Goal: Feedback & Contribution: Contribute content

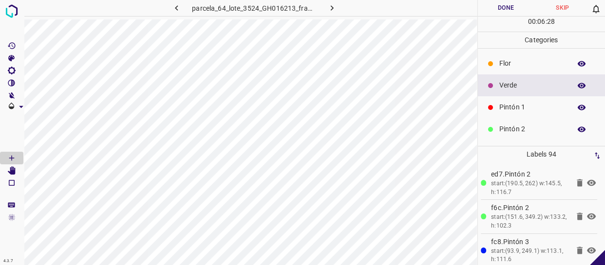
drag, startPoint x: 525, startPoint y: 80, endPoint x: 507, endPoint y: 85, distance: 18.5
click at [525, 80] on p "Verde" at bounding box center [532, 85] width 67 height 10
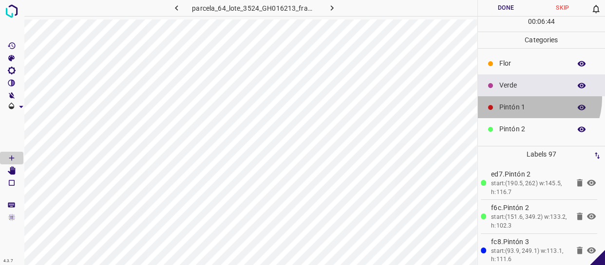
drag, startPoint x: 531, startPoint y: 98, endPoint x: 480, endPoint y: 92, distance: 51.5
click at [528, 98] on div "Pintón 1" at bounding box center [542, 107] width 128 height 22
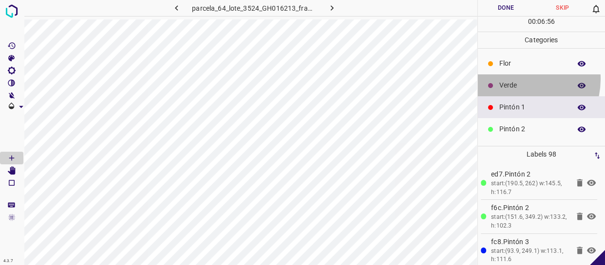
click at [511, 80] on div "Verde" at bounding box center [542, 85] width 128 height 22
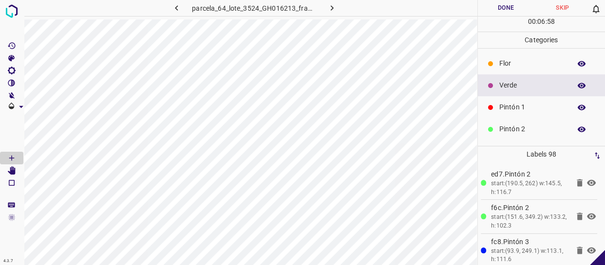
click at [528, 110] on p "Pintón 1" at bounding box center [532, 107] width 67 height 10
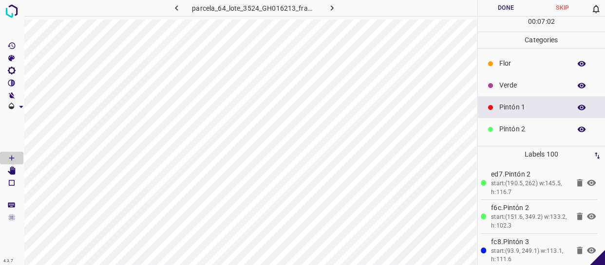
click at [518, 88] on p "Verde" at bounding box center [532, 85] width 67 height 10
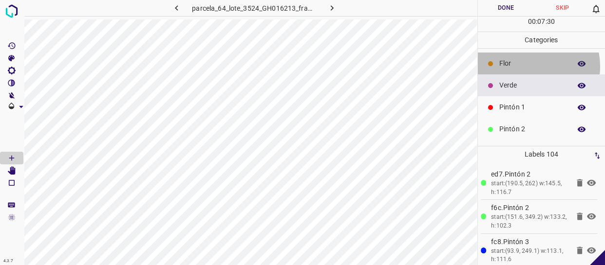
click at [526, 66] on p "Flor" at bounding box center [532, 63] width 67 height 10
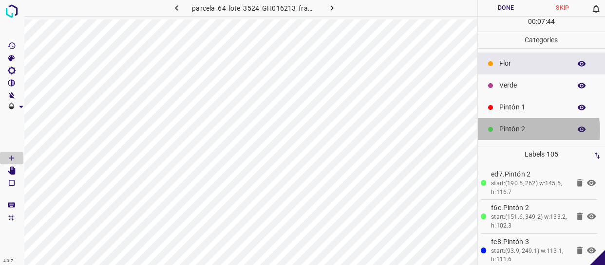
drag, startPoint x: 529, startPoint y: 130, endPoint x: 480, endPoint y: 92, distance: 62.7
click at [528, 130] on p "Pintón 2" at bounding box center [532, 129] width 67 height 10
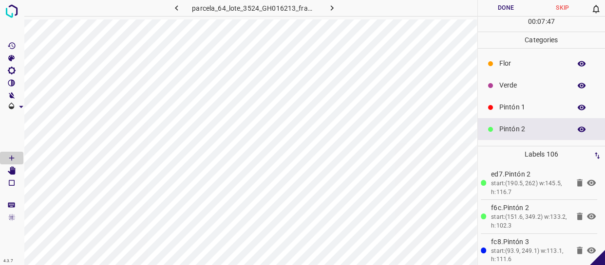
click at [530, 102] on p "Pintón 1" at bounding box center [532, 107] width 67 height 10
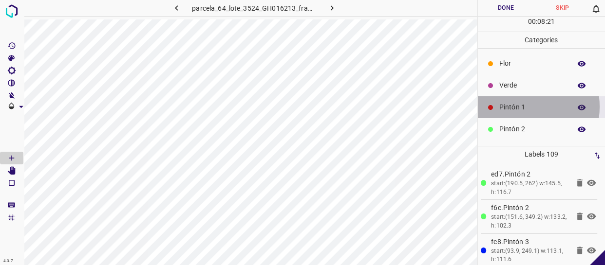
click at [516, 107] on p "Pintón 1" at bounding box center [532, 107] width 67 height 10
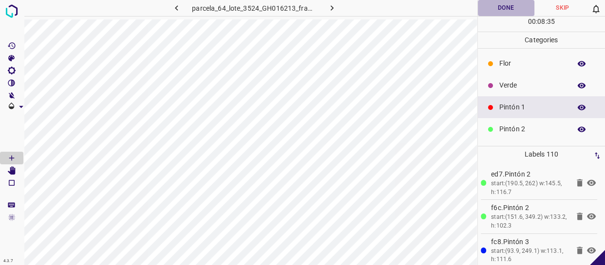
click at [510, 6] on button "Done" at bounding box center [506, 8] width 56 height 16
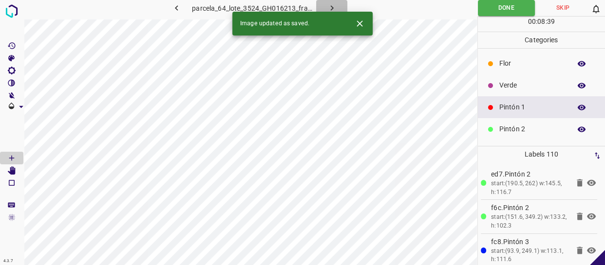
click at [330, 7] on icon "button" at bounding box center [332, 8] width 10 height 10
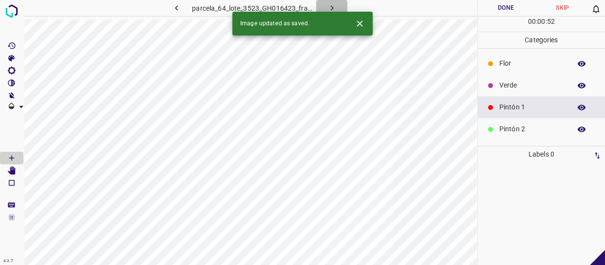
click at [336, 10] on icon "button" at bounding box center [332, 8] width 10 height 10
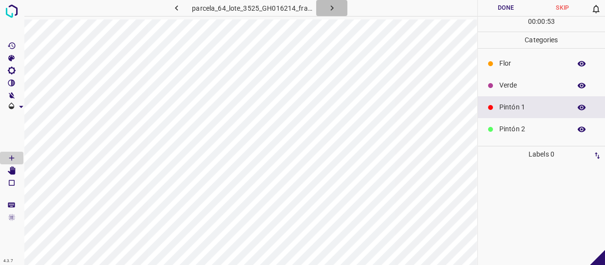
click at [334, 8] on icon "button" at bounding box center [332, 8] width 10 height 10
click at [333, 13] on icon "button" at bounding box center [332, 8] width 10 height 10
click at [331, 10] on icon "button" at bounding box center [331, 8] width 10 height 10
click at [324, 6] on button "button" at bounding box center [330, 8] width 31 height 16
click at [527, 63] on p "Flor" at bounding box center [532, 63] width 67 height 10
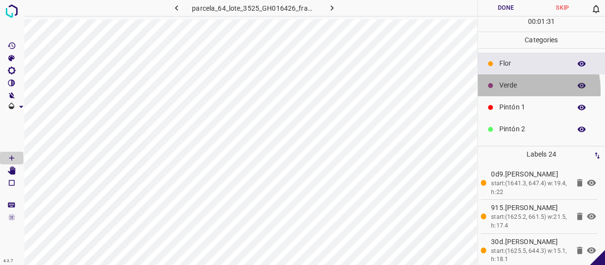
click at [513, 90] on p "Verde" at bounding box center [532, 85] width 67 height 10
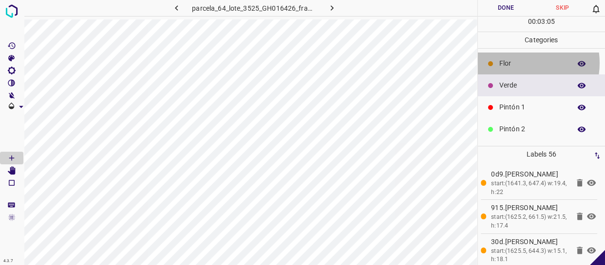
click at [517, 63] on p "Flor" at bounding box center [532, 63] width 67 height 10
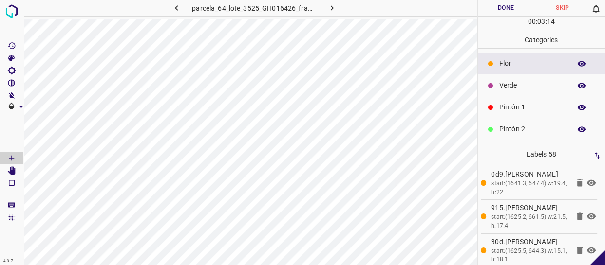
drag, startPoint x: 502, startPoint y: 111, endPoint x: 480, endPoint y: 119, distance: 23.9
click at [501, 111] on p "Pintón 1" at bounding box center [532, 107] width 67 height 10
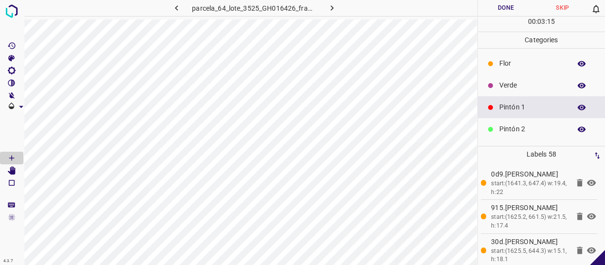
click at [493, 88] on div at bounding box center [490, 86] width 10 height 10
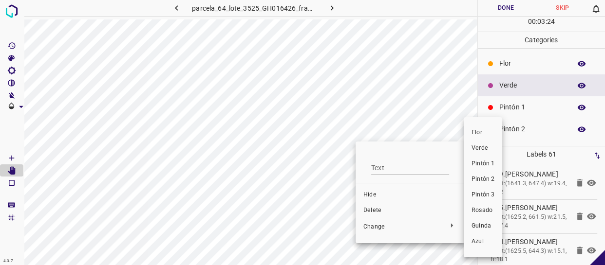
click at [486, 153] on li "Verde" at bounding box center [482, 149] width 38 height 16
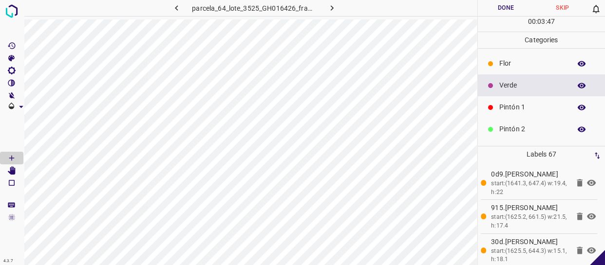
drag, startPoint x: 544, startPoint y: 102, endPoint x: 498, endPoint y: 104, distance: 46.3
click at [544, 102] on div "Pintón 1" at bounding box center [542, 107] width 128 height 22
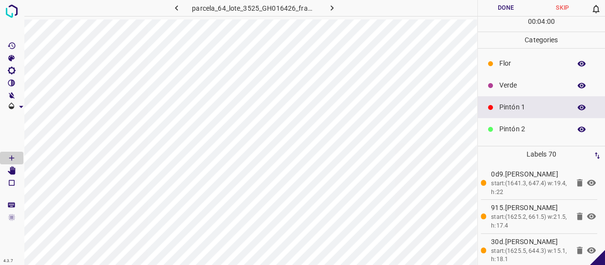
click at [526, 87] on p "Verde" at bounding box center [532, 85] width 67 height 10
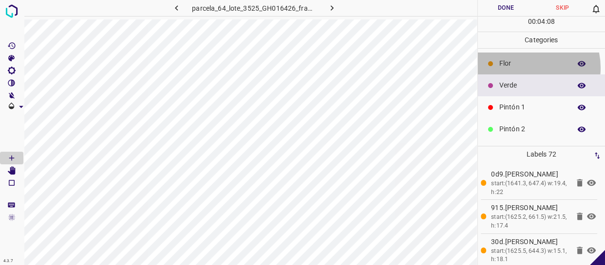
drag, startPoint x: 525, startPoint y: 68, endPoint x: 478, endPoint y: 85, distance: 49.9
click at [522, 68] on p "Flor" at bounding box center [532, 63] width 67 height 10
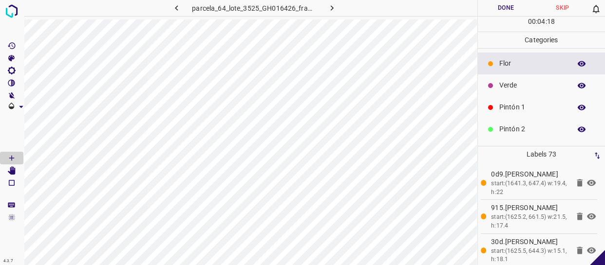
drag, startPoint x: 511, startPoint y: 87, endPoint x: 482, endPoint y: 95, distance: 30.4
click at [511, 87] on p "Verde" at bounding box center [532, 85] width 67 height 10
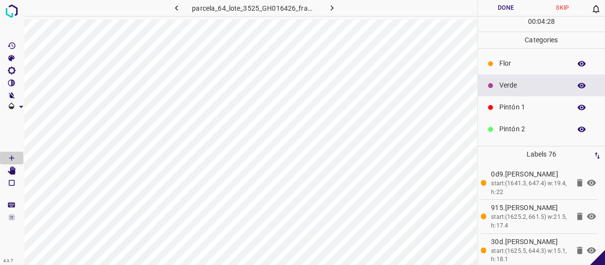
click at [531, 107] on p "Pintón 1" at bounding box center [532, 107] width 67 height 10
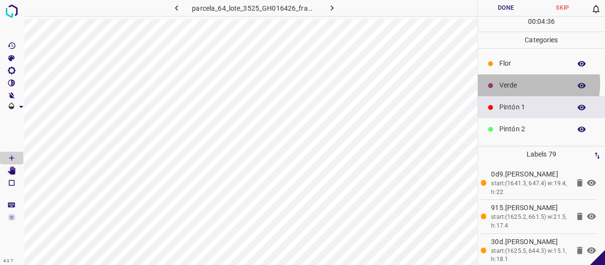
click at [519, 83] on p "Verde" at bounding box center [532, 85] width 67 height 10
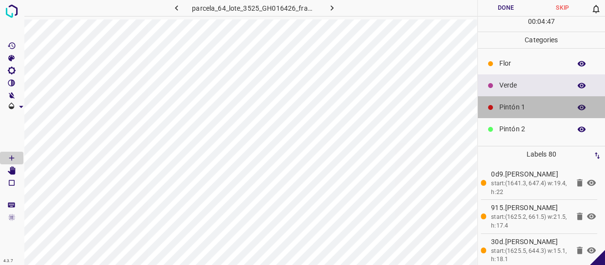
click at [544, 108] on p "Pintón 1" at bounding box center [532, 107] width 67 height 10
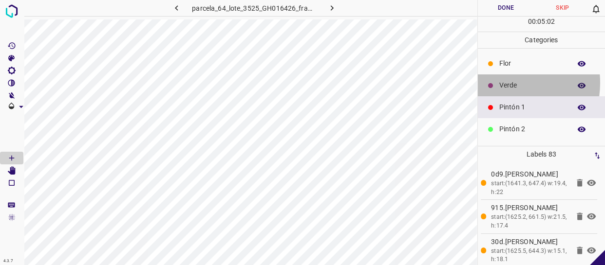
click at [506, 85] on p "Verde" at bounding box center [532, 85] width 67 height 10
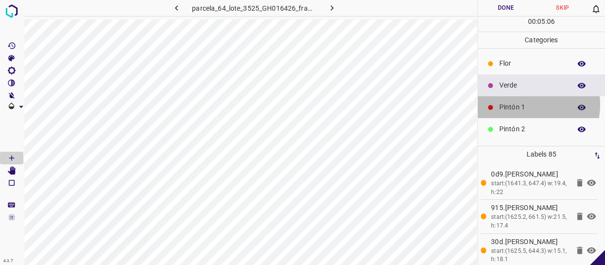
drag, startPoint x: 516, startPoint y: 105, endPoint x: 508, endPoint y: 105, distance: 7.3
click at [508, 105] on p "Pintón 1" at bounding box center [532, 107] width 67 height 10
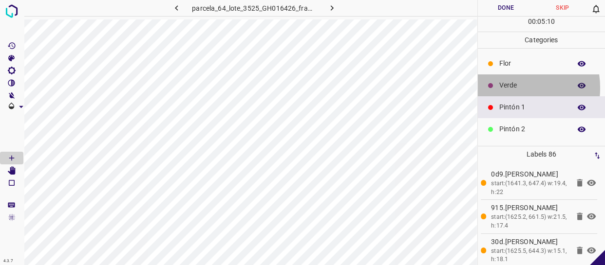
click at [507, 88] on p "Verde" at bounding box center [532, 85] width 67 height 10
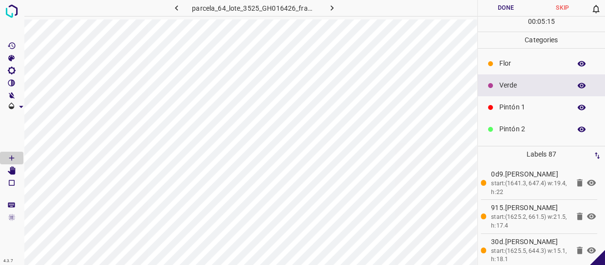
drag, startPoint x: 537, startPoint y: 133, endPoint x: 527, endPoint y: 133, distance: 10.7
click at [527, 133] on p "Pintón 2" at bounding box center [532, 129] width 67 height 10
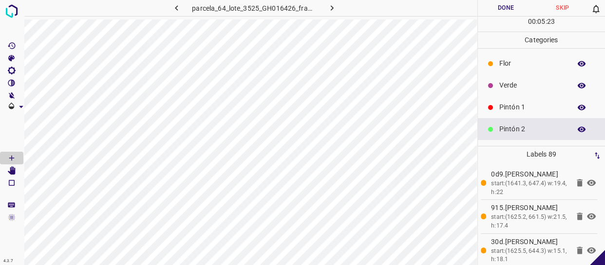
click at [523, 85] on p "Verde" at bounding box center [532, 85] width 67 height 10
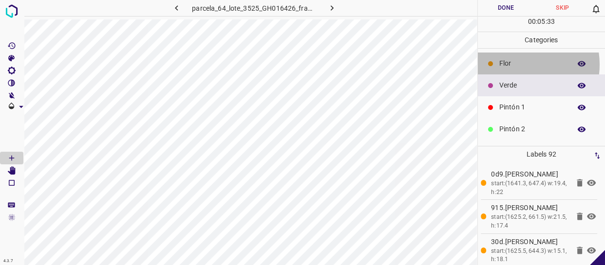
click at [516, 64] on p "Flor" at bounding box center [532, 63] width 67 height 10
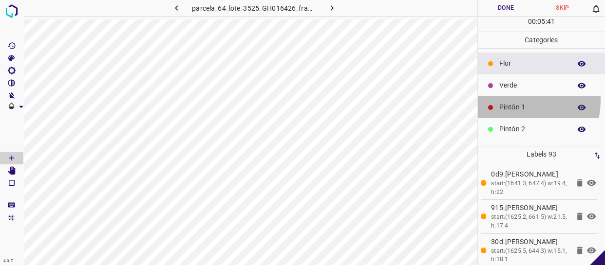
click at [515, 101] on div "Pintón 1" at bounding box center [542, 107] width 128 height 22
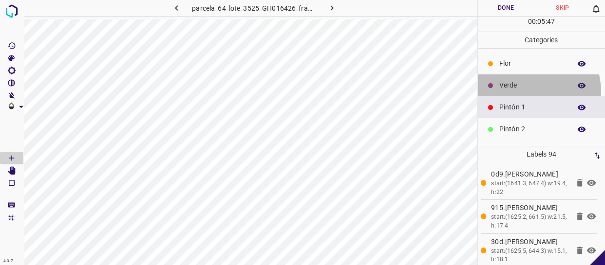
drag, startPoint x: 528, startPoint y: 92, endPoint x: 507, endPoint y: 97, distance: 21.6
click at [526, 92] on div "Verde" at bounding box center [542, 85] width 128 height 22
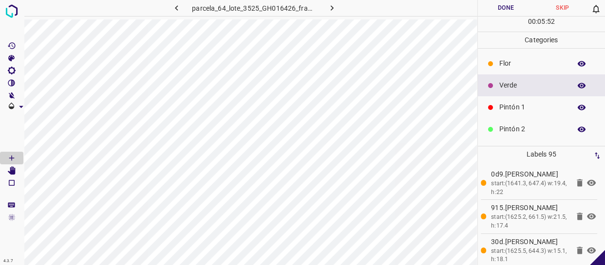
click at [511, 62] on p "Flor" at bounding box center [532, 63] width 67 height 10
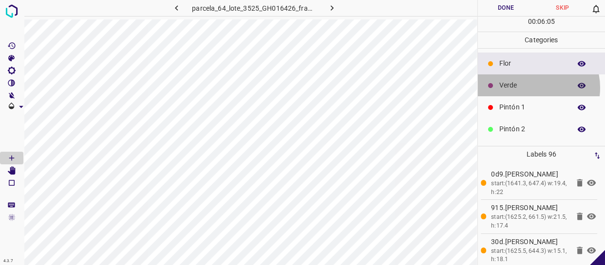
click at [529, 88] on p "Verde" at bounding box center [532, 85] width 67 height 10
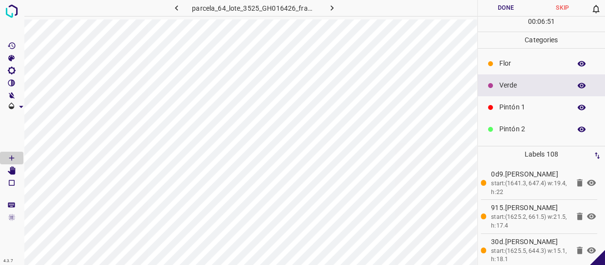
drag, startPoint x: 513, startPoint y: 64, endPoint x: 489, endPoint y: 78, distance: 27.5
click at [512, 64] on p "Flor" at bounding box center [532, 63] width 67 height 10
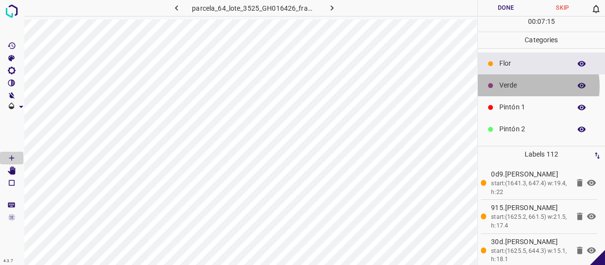
click at [514, 86] on p "Verde" at bounding box center [532, 85] width 67 height 10
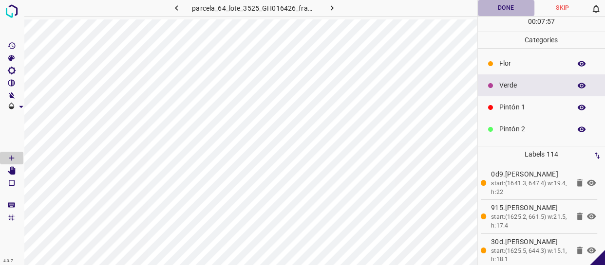
click at [513, 5] on button "Done" at bounding box center [506, 8] width 56 height 16
click at [7, 8] on img at bounding box center [12, 11] width 18 height 18
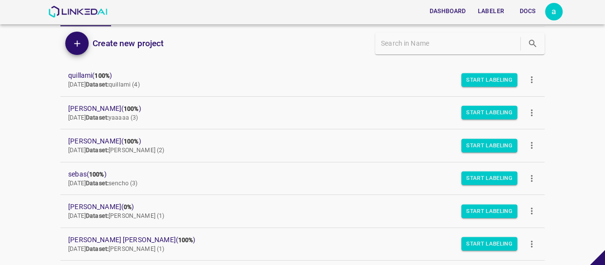
scroll to position [132, 0]
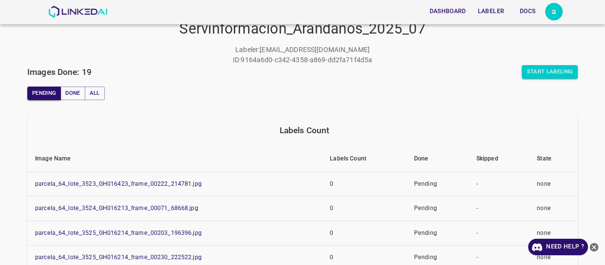
scroll to position [32, 0]
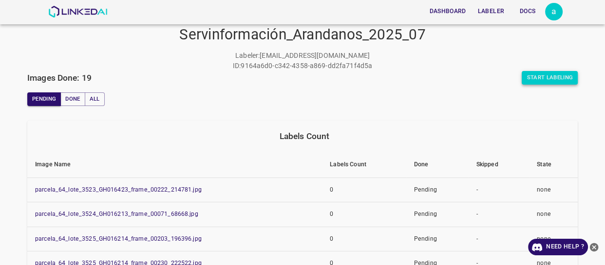
click at [546, 82] on button "Start Labeling" at bounding box center [549, 78] width 56 height 14
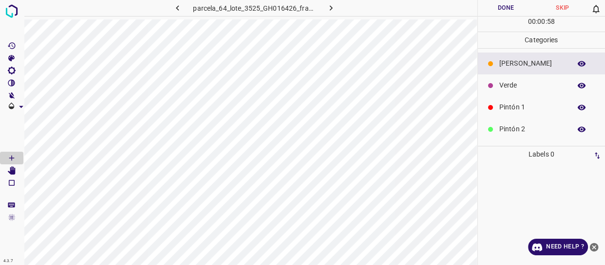
click at [329, 13] on button "button" at bounding box center [330, 8] width 31 height 16
drag, startPoint x: 551, startPoint y: 107, endPoint x: 506, endPoint y: 105, distance: 44.8
click at [551, 107] on p "Pintón 1" at bounding box center [532, 107] width 67 height 10
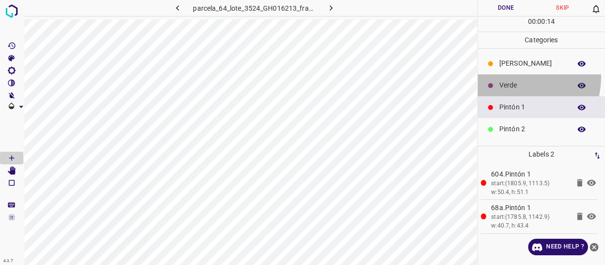
click at [518, 77] on div "Verde" at bounding box center [542, 85] width 128 height 22
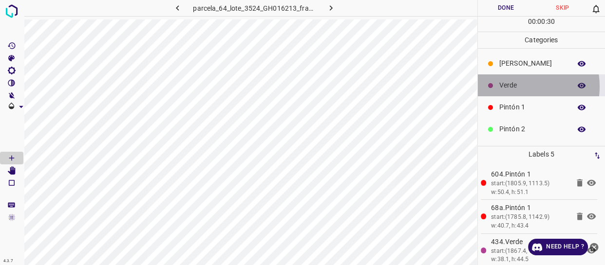
click at [515, 87] on p "Verde" at bounding box center [532, 85] width 67 height 10
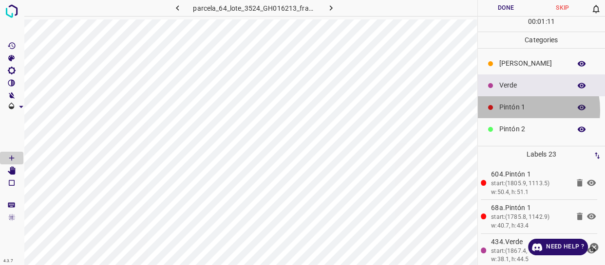
click at [515, 110] on p "Pintón 1" at bounding box center [532, 107] width 67 height 10
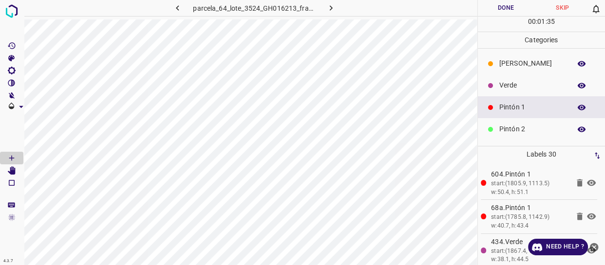
drag, startPoint x: 544, startPoint y: 129, endPoint x: 480, endPoint y: 130, distance: 63.8
click at [543, 129] on p "Pintón 2" at bounding box center [532, 129] width 67 height 10
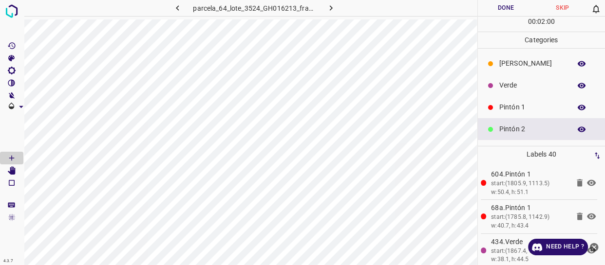
click at [504, 111] on p "Pintón 1" at bounding box center [532, 107] width 67 height 10
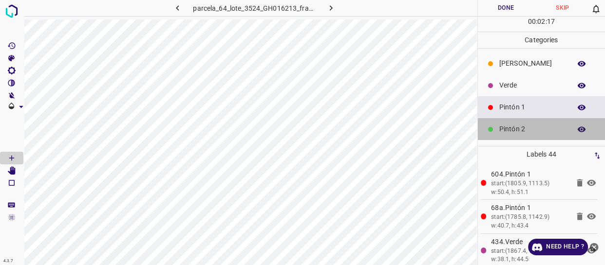
drag, startPoint x: 542, startPoint y: 128, endPoint x: 537, endPoint y: 129, distance: 5.0
click at [537, 129] on p "Pintón 2" at bounding box center [532, 129] width 67 height 10
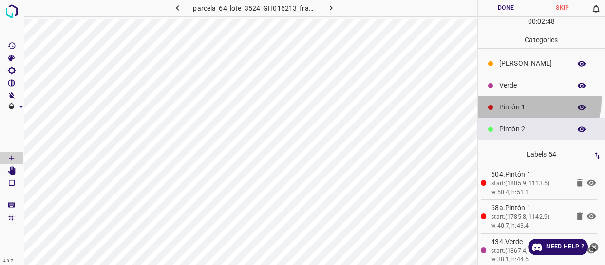
click at [525, 99] on div "Pintón 1" at bounding box center [542, 107] width 128 height 22
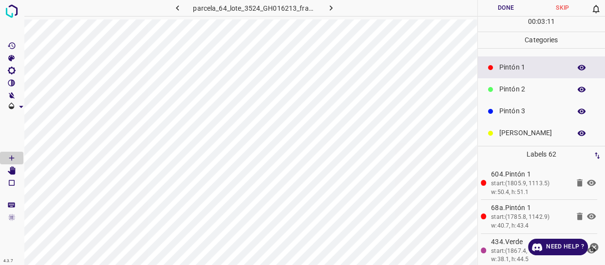
scroll to position [85, 0]
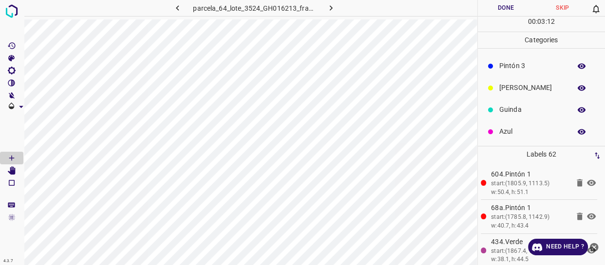
click at [501, 136] on p "Azul" at bounding box center [532, 132] width 67 height 10
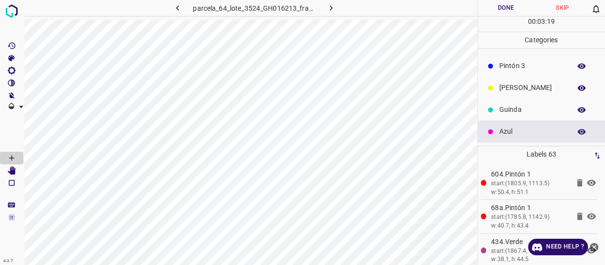
scroll to position [41, 0]
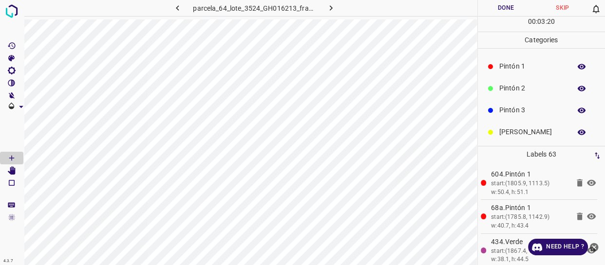
drag, startPoint x: 525, startPoint y: 61, endPoint x: 506, endPoint y: 67, distance: 20.0
click at [524, 61] on p "Pintón 1" at bounding box center [532, 66] width 67 height 10
click at [499, 86] on p "Pintón 2" at bounding box center [532, 88] width 67 height 10
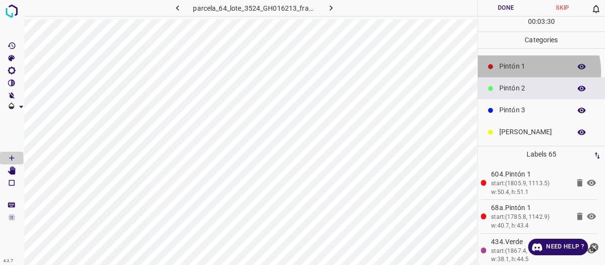
drag, startPoint x: 536, startPoint y: 71, endPoint x: 496, endPoint y: 91, distance: 45.1
click at [532, 71] on p "Pintón 1" at bounding box center [532, 66] width 67 height 10
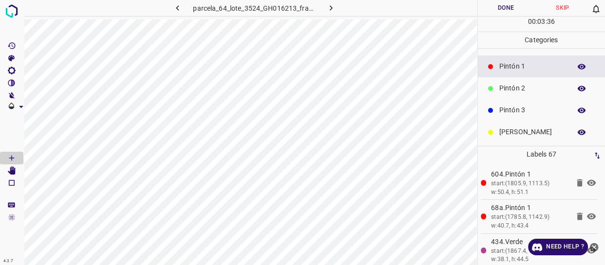
scroll to position [0, 0]
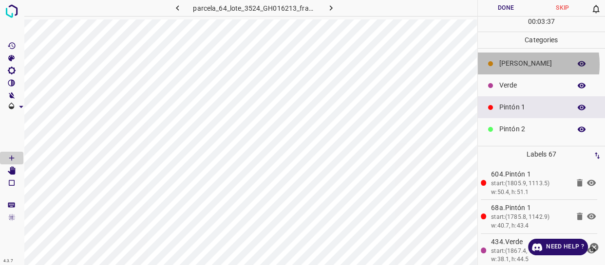
click at [512, 64] on p "Flor" at bounding box center [532, 63] width 67 height 10
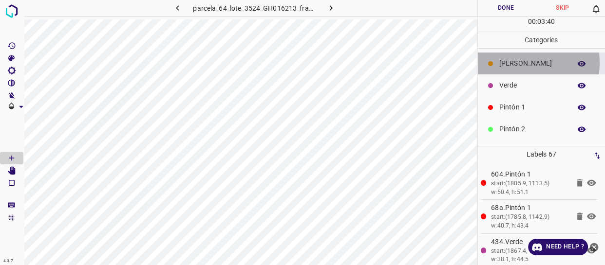
click at [517, 63] on p "Flor" at bounding box center [532, 63] width 67 height 10
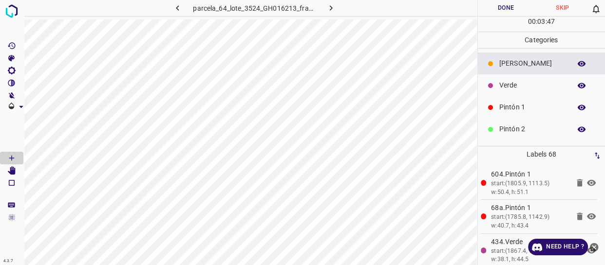
click at [521, 99] on div "Pintón 1" at bounding box center [542, 107] width 128 height 22
